Goal: Information Seeking & Learning: Learn about a topic

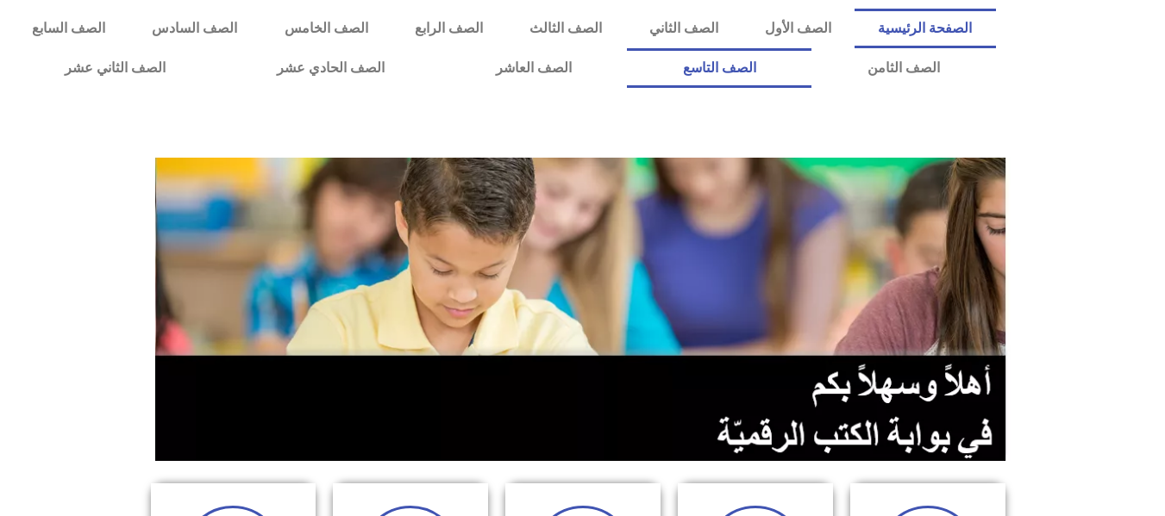
click at [627, 48] on link "الصف التاسع" at bounding box center [719, 68] width 184 height 40
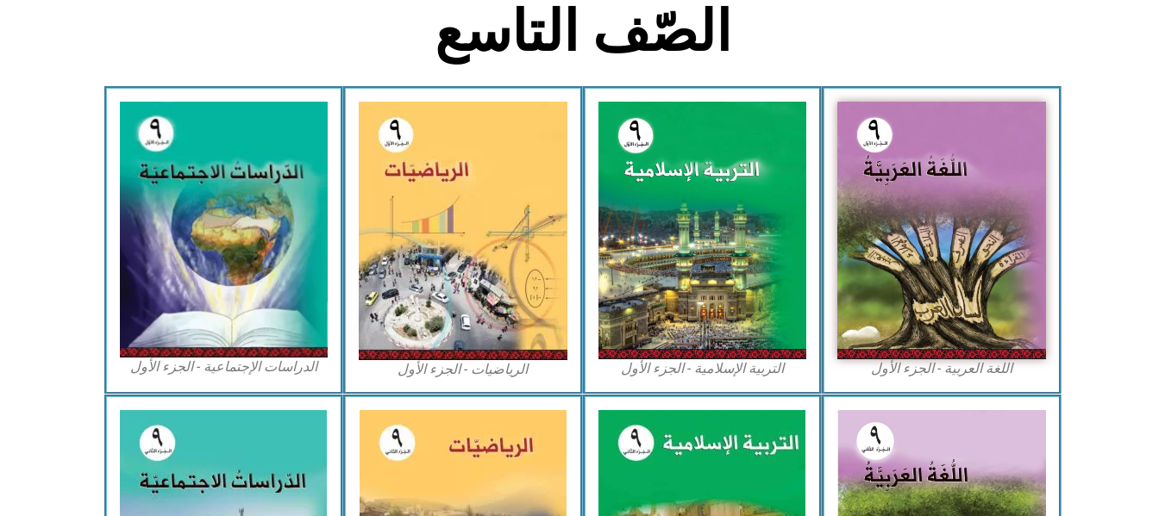
scroll to position [483, 0]
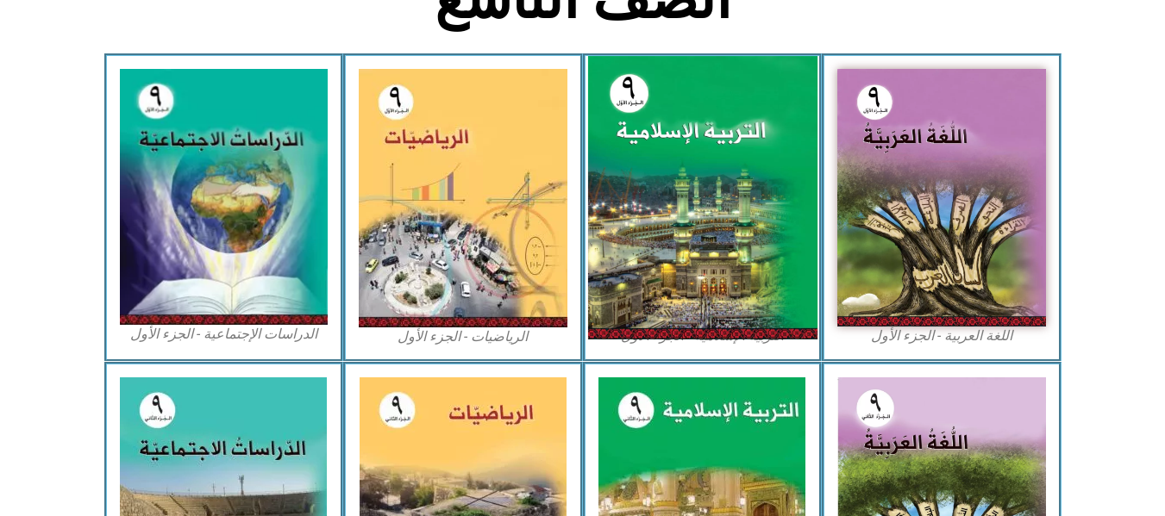
click at [704, 219] on img at bounding box center [701, 198] width 229 height 284
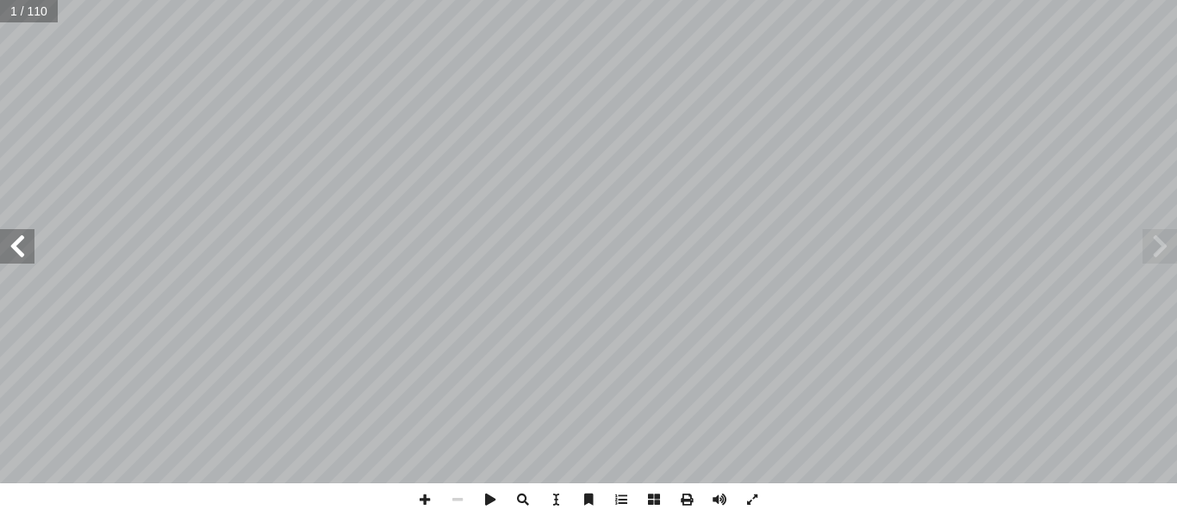
click at [22, 249] on span at bounding box center [17, 246] width 34 height 34
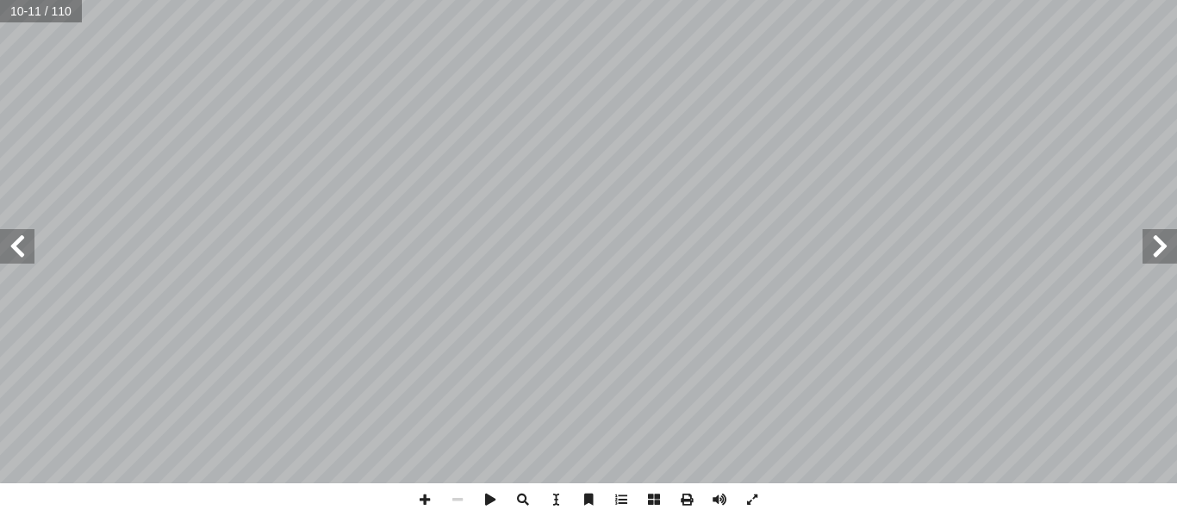
click at [1149, 239] on span at bounding box center [1160, 246] width 34 height 34
click at [25, 257] on span at bounding box center [17, 246] width 34 height 34
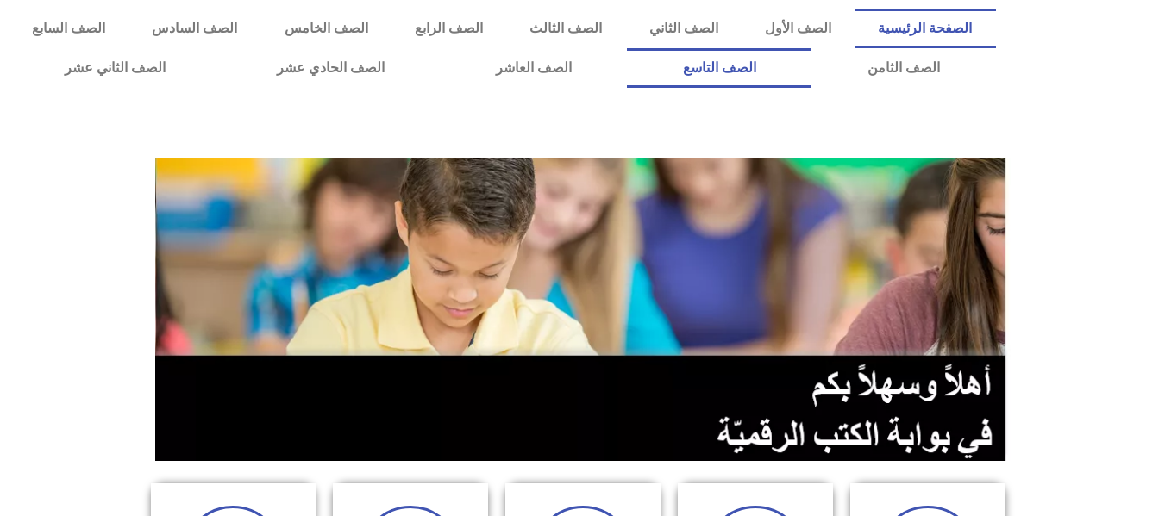
click at [627, 48] on link "الصف التاسع" at bounding box center [719, 68] width 184 height 40
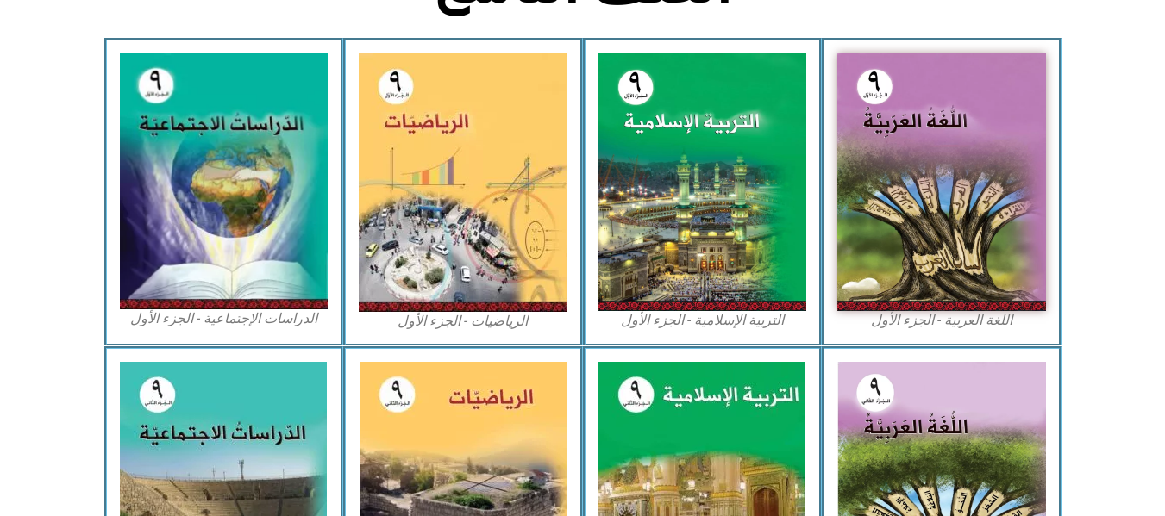
scroll to position [552, 0]
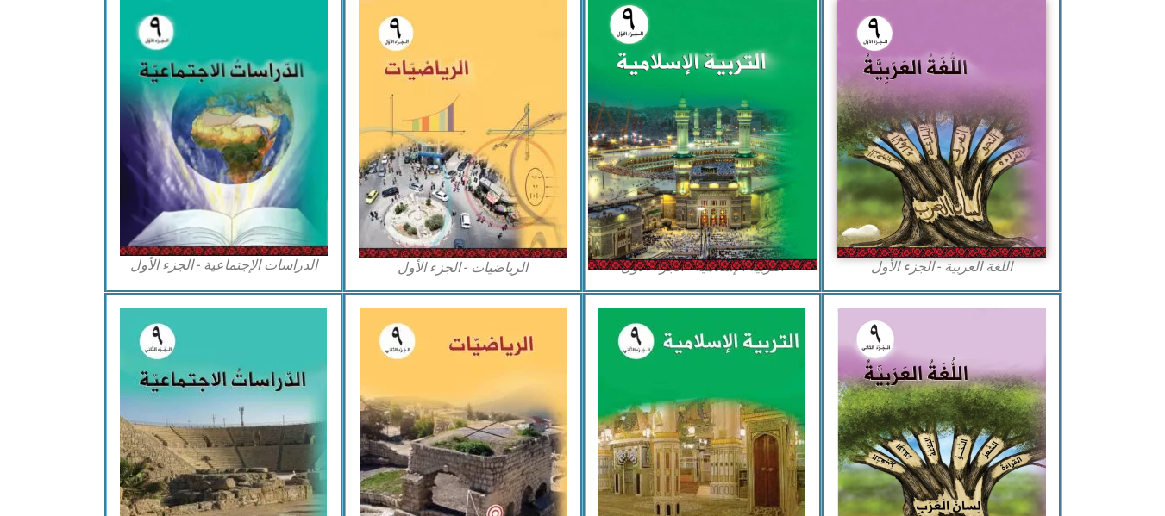
click at [658, 101] on img at bounding box center [701, 129] width 229 height 284
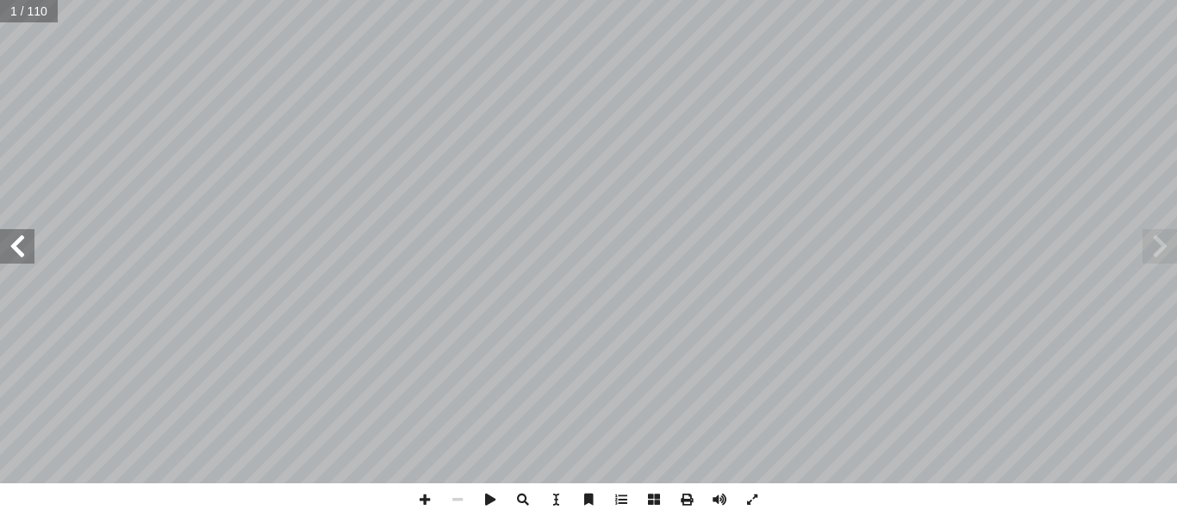
click at [21, 247] on span at bounding box center [17, 246] width 34 height 34
click at [428, 500] on span at bounding box center [425, 500] width 33 height 33
click at [13, 238] on span at bounding box center [17, 246] width 34 height 34
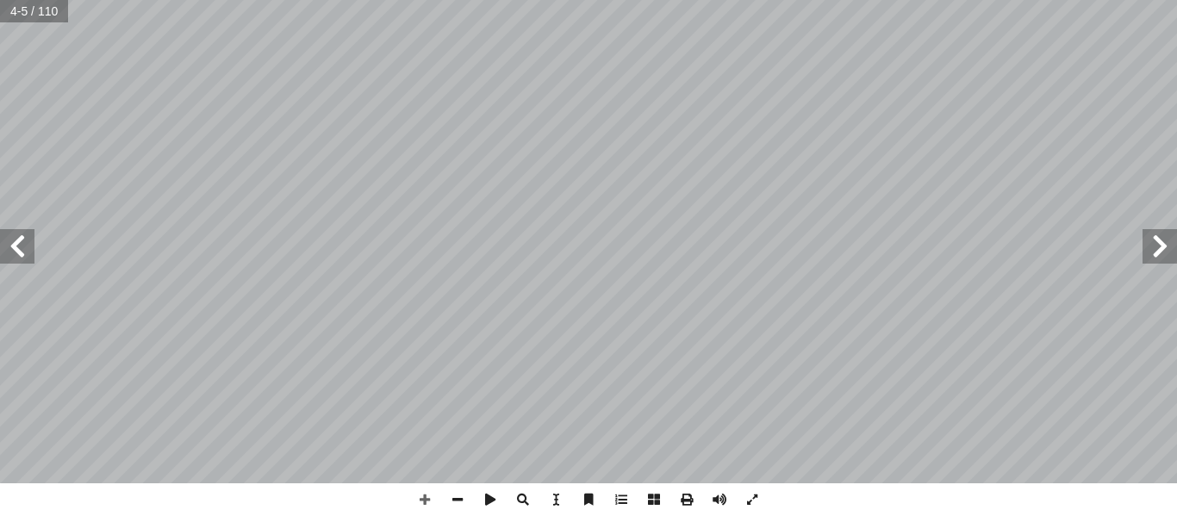
click at [13, 238] on span at bounding box center [17, 246] width 34 height 34
click at [451, 493] on span at bounding box center [457, 500] width 33 height 33
click at [13, 248] on span at bounding box center [17, 246] width 34 height 34
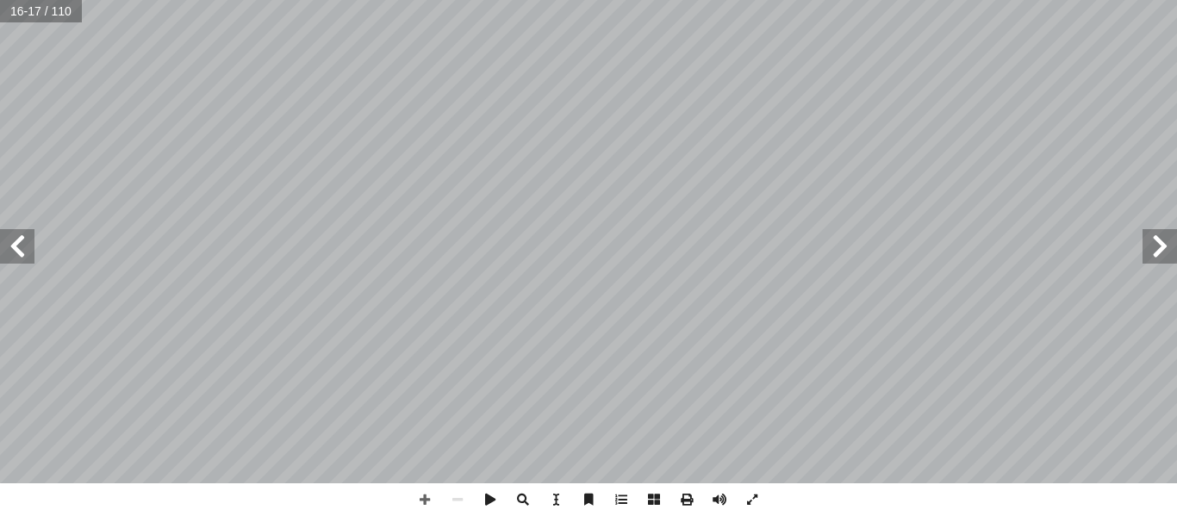
click at [13, 248] on span at bounding box center [17, 246] width 34 height 34
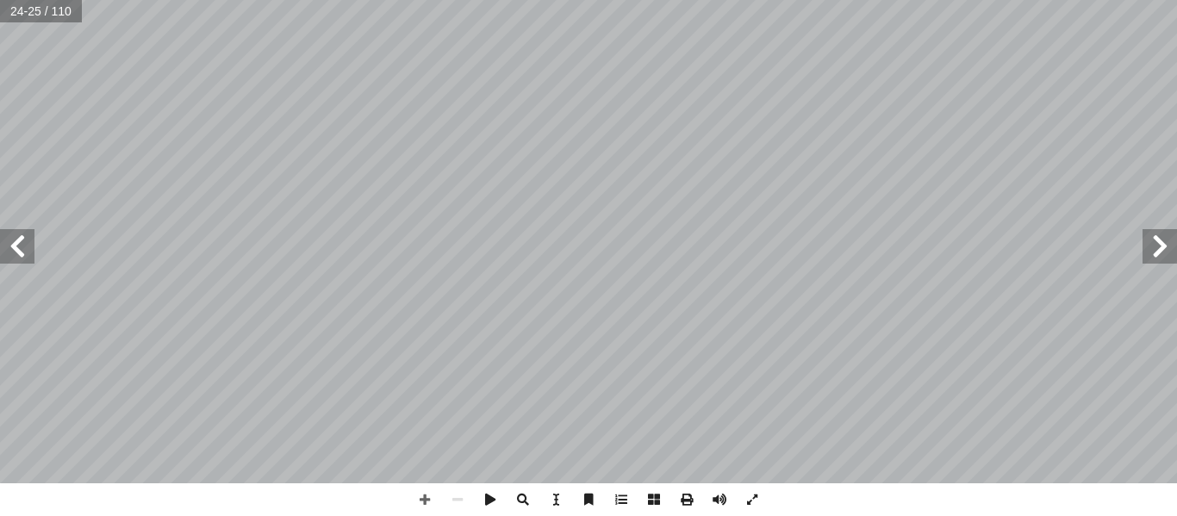
click at [13, 248] on span at bounding box center [17, 246] width 34 height 34
click at [1149, 250] on span at bounding box center [1160, 246] width 34 height 34
click at [417, 494] on span at bounding box center [425, 500] width 33 height 33
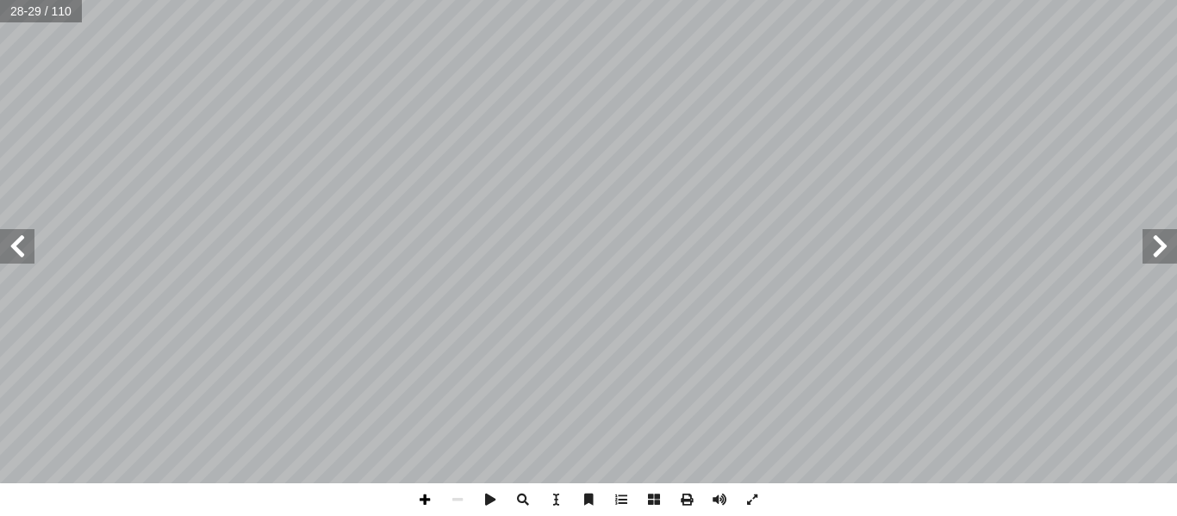
click at [423, 495] on span at bounding box center [425, 500] width 33 height 33
click at [21, 244] on span at bounding box center [17, 246] width 34 height 34
click at [459, 503] on span at bounding box center [457, 500] width 33 height 33
